Goal: Information Seeking & Learning: Find specific page/section

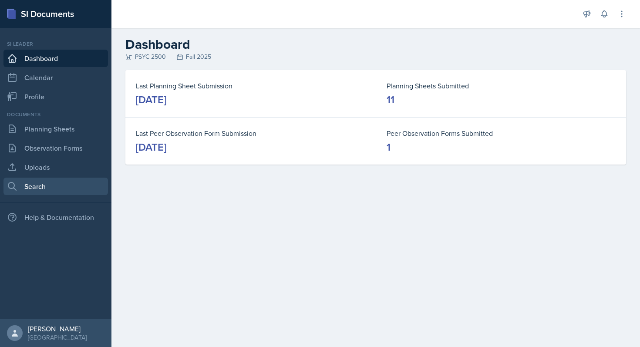
click at [44, 192] on link "Search" at bounding box center [55, 186] width 104 height 17
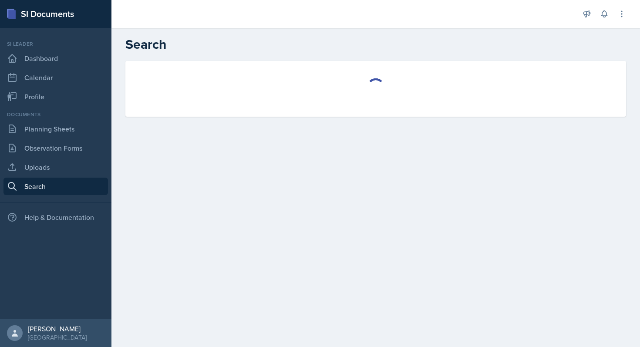
select select "all"
select select "1"
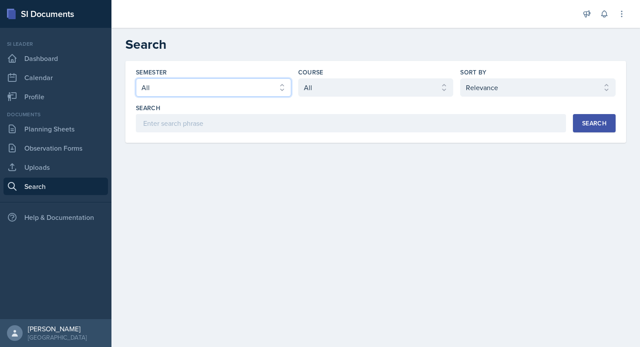
click at [283, 88] on select "Select semester All Fall 2025 Summer 2025 Spring 2025 Fall 2024 Summer 2024 Spr…" at bounding box center [213, 87] width 155 height 18
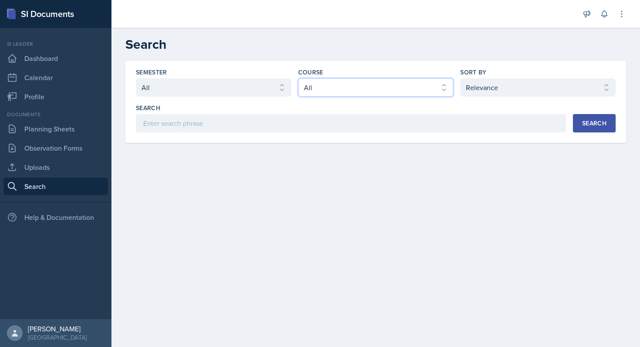
click at [335, 92] on select "Select course All ACCT 2101 ACCT 2102 ACCT 4050 ANTH 1102 ANTH 3301 ARCH 1000 A…" at bounding box center [375, 87] width 155 height 18
select select "cb260f5d-8c60-4c09-ae0f-98efead759ba"
click at [298, 78] on select "Select course All ACCT 2101 ACCT 2102 ACCT 4050 ANTH 1102 ANTH 3301 ARCH 1000 A…" at bounding box center [375, 87] width 155 height 18
click at [585, 130] on button "Search" at bounding box center [594, 123] width 43 height 18
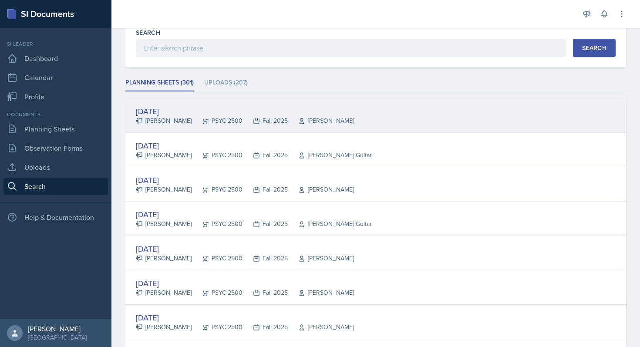
scroll to position [76, 0]
click at [288, 112] on div "[DATE]" at bounding box center [245, 111] width 218 height 12
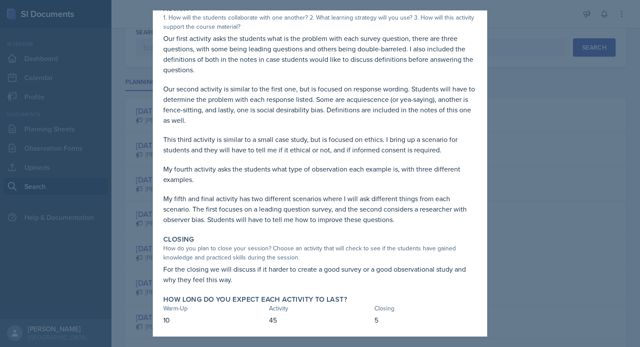
scroll to position [154, 0]
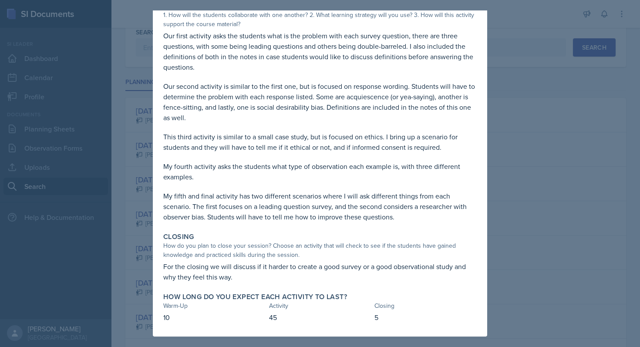
click at [536, 150] on div at bounding box center [320, 173] width 640 height 347
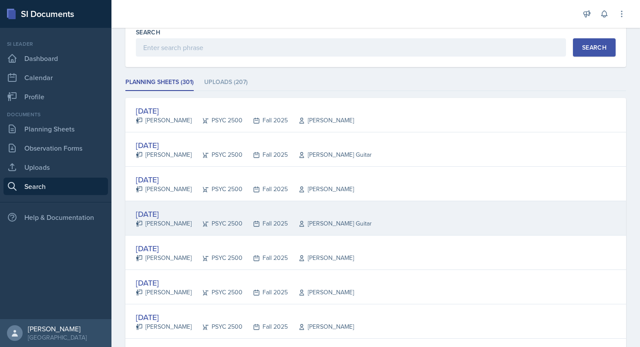
click at [272, 218] on div "[DATE]" at bounding box center [254, 214] width 236 height 12
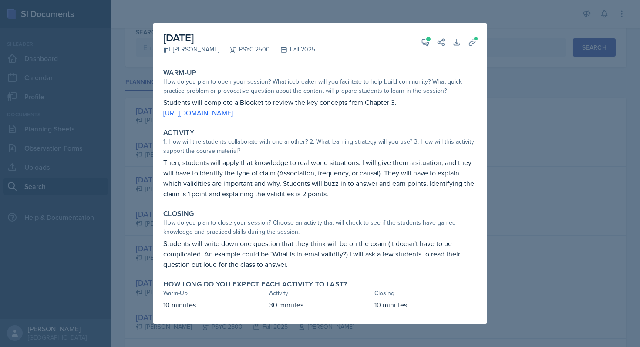
click at [493, 176] on div at bounding box center [320, 173] width 640 height 347
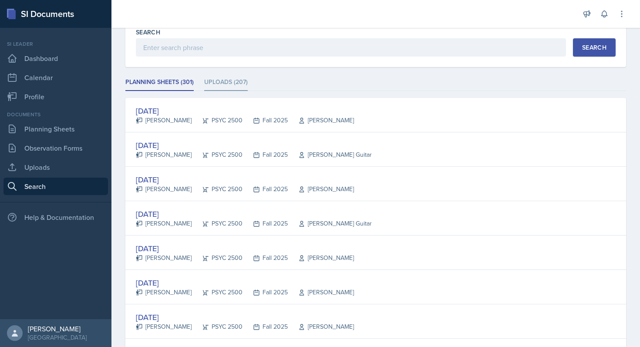
click at [242, 86] on li "Uploads (207)" at bounding box center [226, 82] width 44 height 17
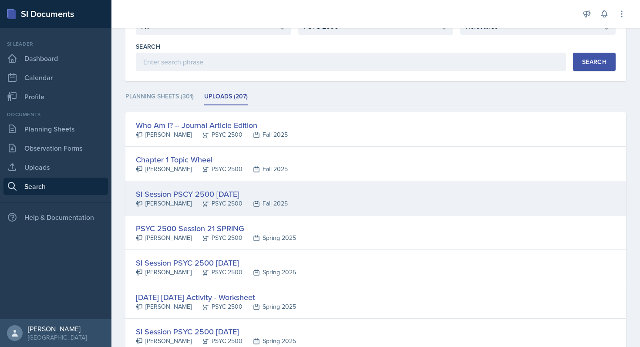
scroll to position [50, 0]
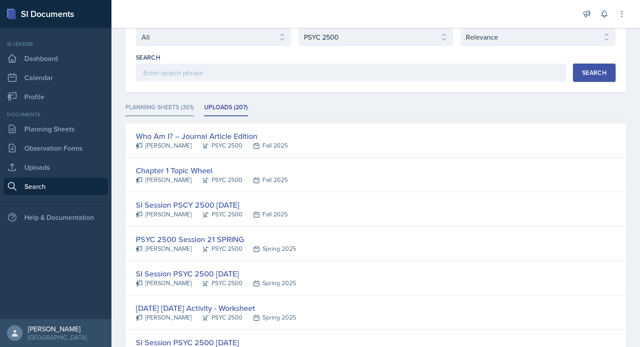
click at [162, 111] on li "Planning Sheets (301)" at bounding box center [159, 107] width 68 height 17
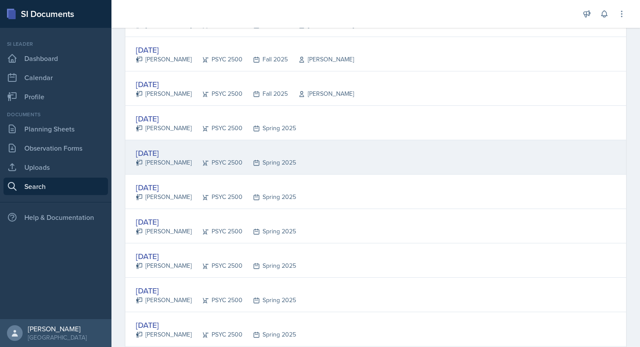
scroll to position [314, 0]
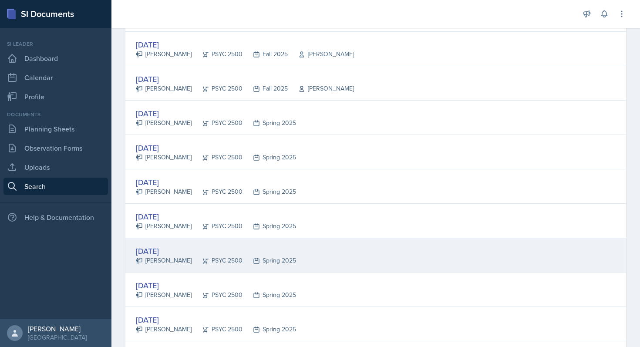
click at [167, 250] on div "[DATE]" at bounding box center [216, 251] width 160 height 12
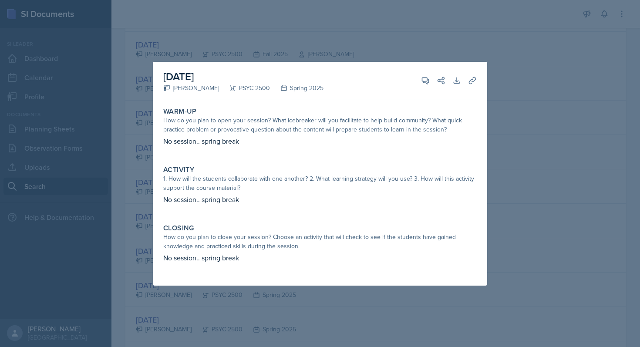
click at [488, 138] on div at bounding box center [320, 173] width 640 height 347
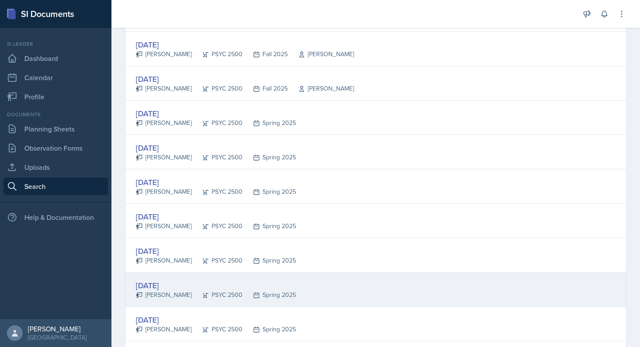
click at [205, 293] on div "PSYC 2500" at bounding box center [217, 294] width 51 height 9
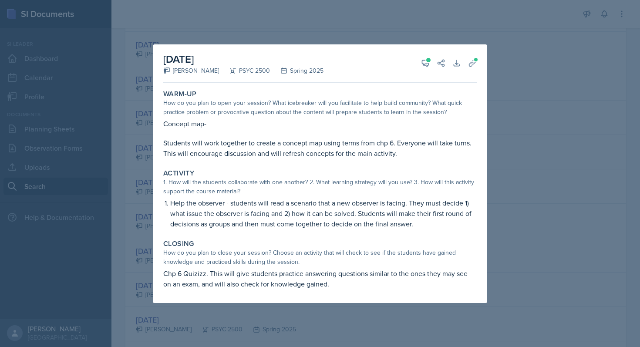
click at [504, 146] on div at bounding box center [320, 173] width 640 height 347
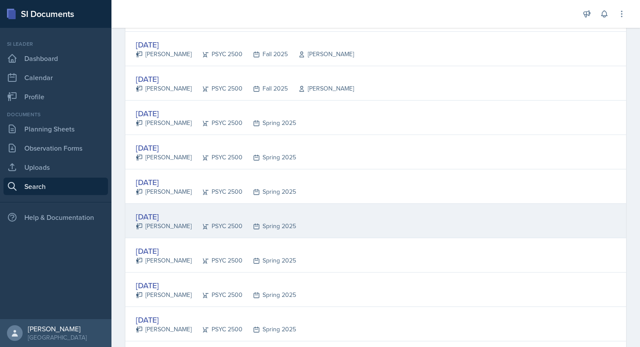
click at [326, 222] on div "[DATE] [PERSON_NAME] PSYC 2500 Spring 2025" at bounding box center [375, 221] width 501 height 34
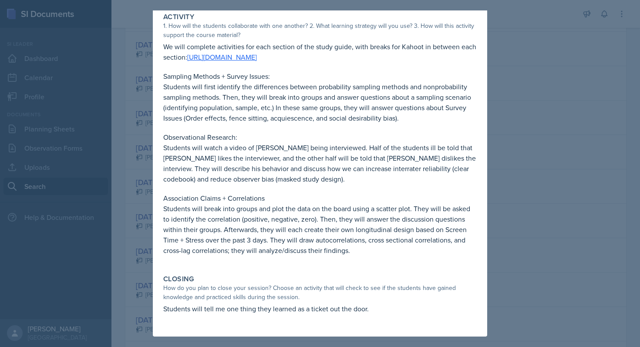
scroll to position [112, 0]
click at [499, 200] on div at bounding box center [320, 173] width 640 height 347
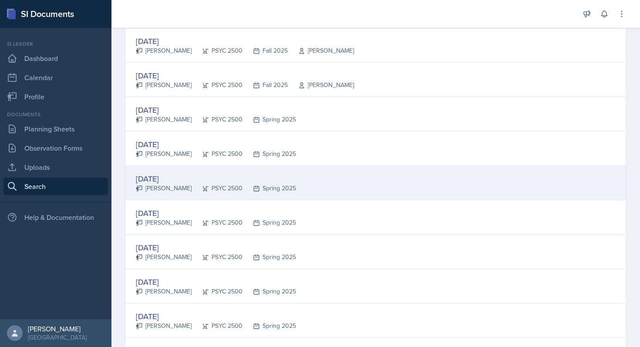
scroll to position [324, 0]
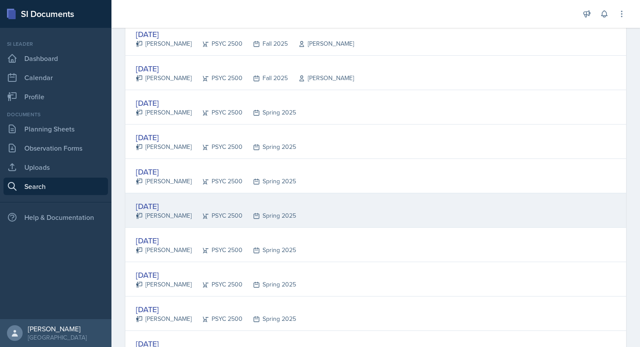
click at [457, 206] on div "[DATE] [PERSON_NAME] PSYC 2500 Spring 2025" at bounding box center [375, 210] width 501 height 34
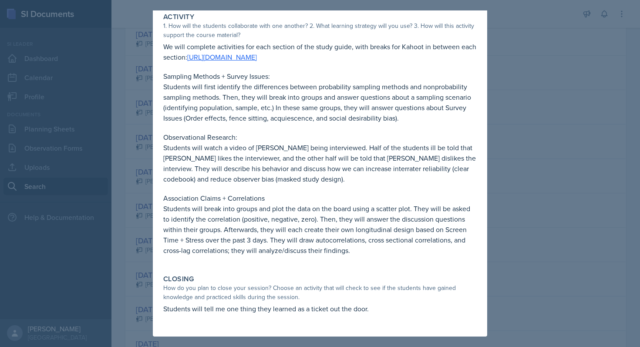
click at [568, 190] on div at bounding box center [320, 173] width 640 height 347
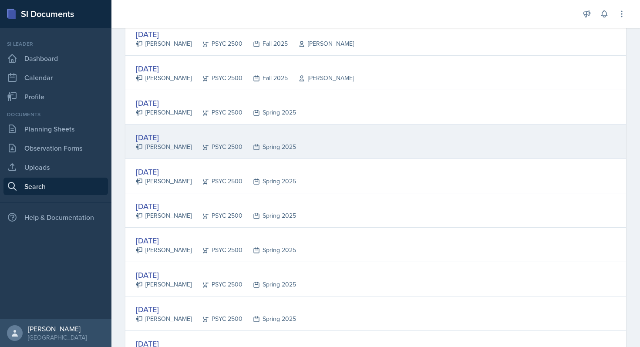
click at [457, 155] on div "[DATE] [PERSON_NAME] PSYC 2500 Spring 2025" at bounding box center [375, 141] width 501 height 34
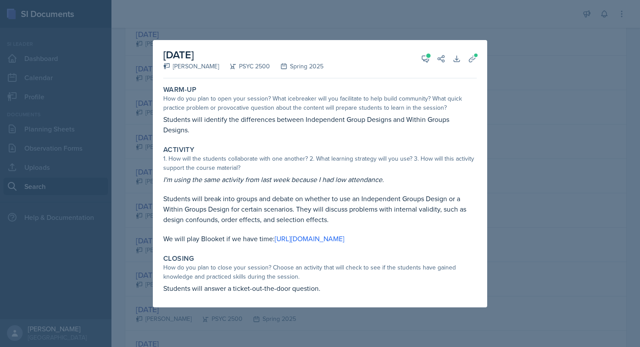
click at [525, 216] on div at bounding box center [320, 173] width 640 height 347
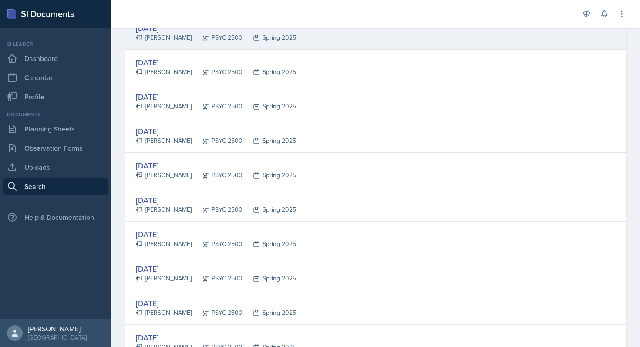
scroll to position [503, 0]
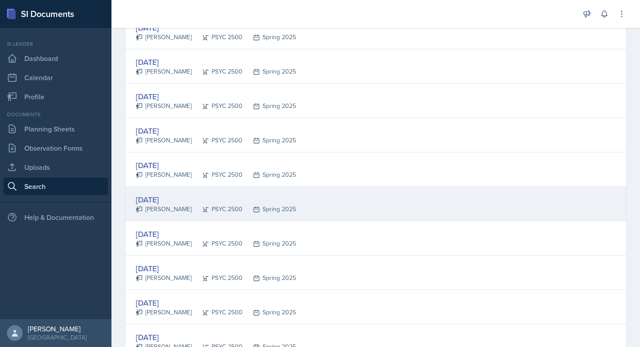
click at [470, 195] on div "[DATE] [PERSON_NAME] PSYC 2500 Spring 2025" at bounding box center [375, 204] width 501 height 34
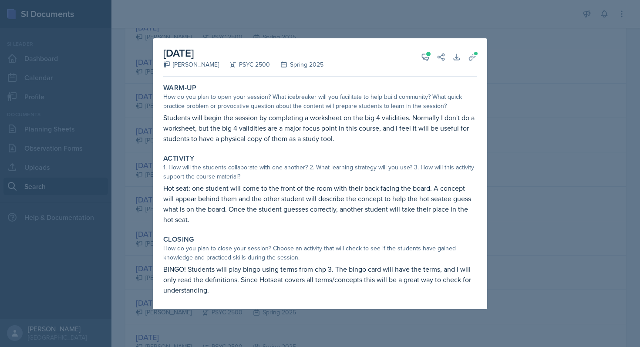
click at [512, 158] on div at bounding box center [320, 173] width 640 height 347
